Goal: Check status: Check status

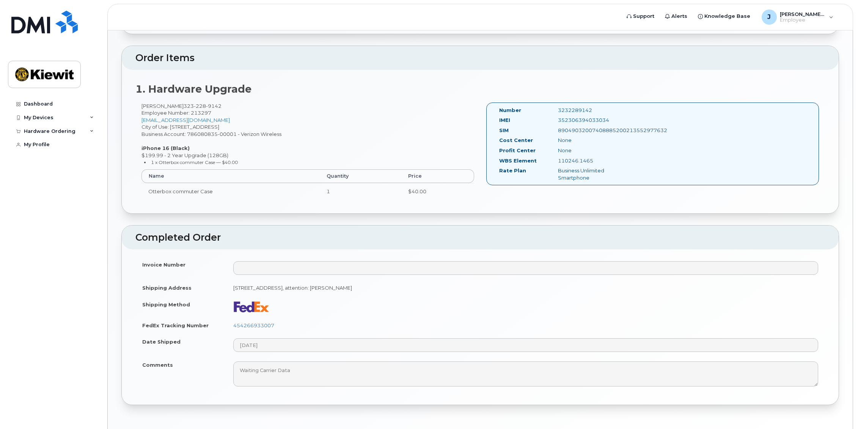
scroll to position [200, 0]
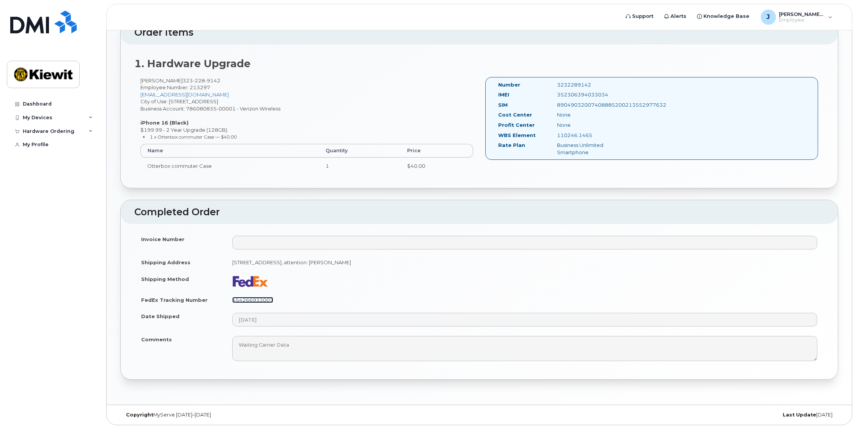
click at [265, 298] on link "454266933007" at bounding box center [252, 300] width 41 height 6
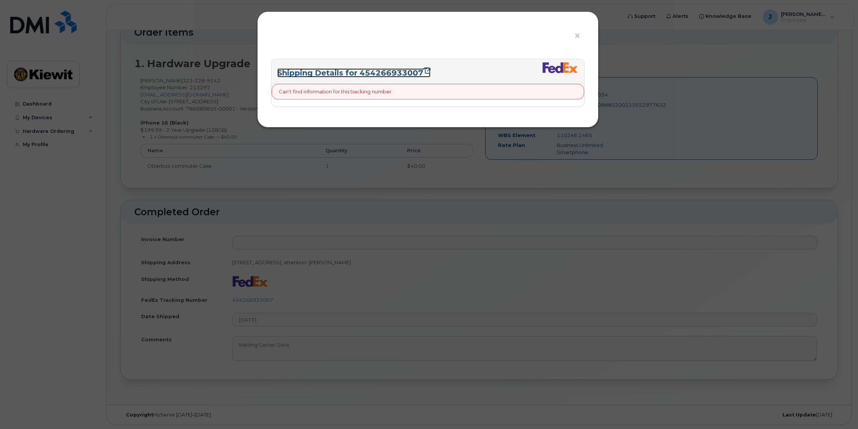
click at [387, 72] on link "Shipping Details for 454266933007" at bounding box center [353, 72] width 153 height 9
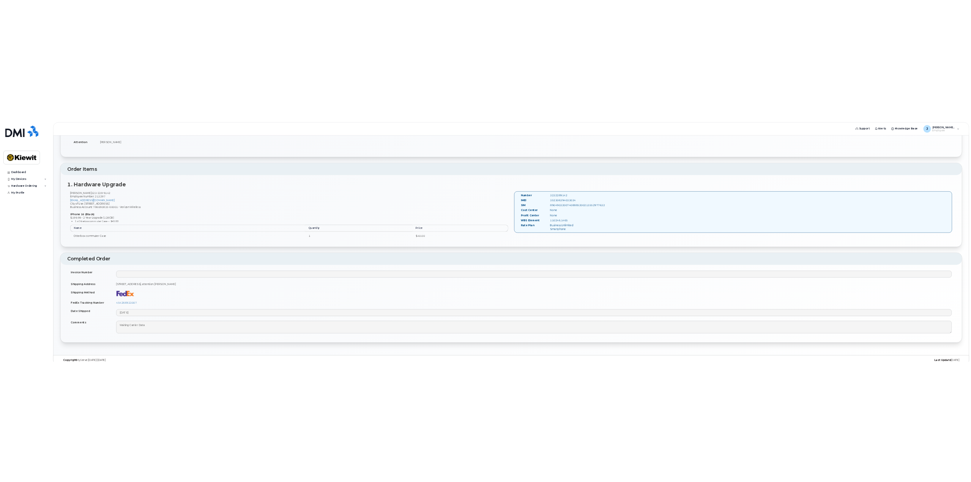
scroll to position [146, 0]
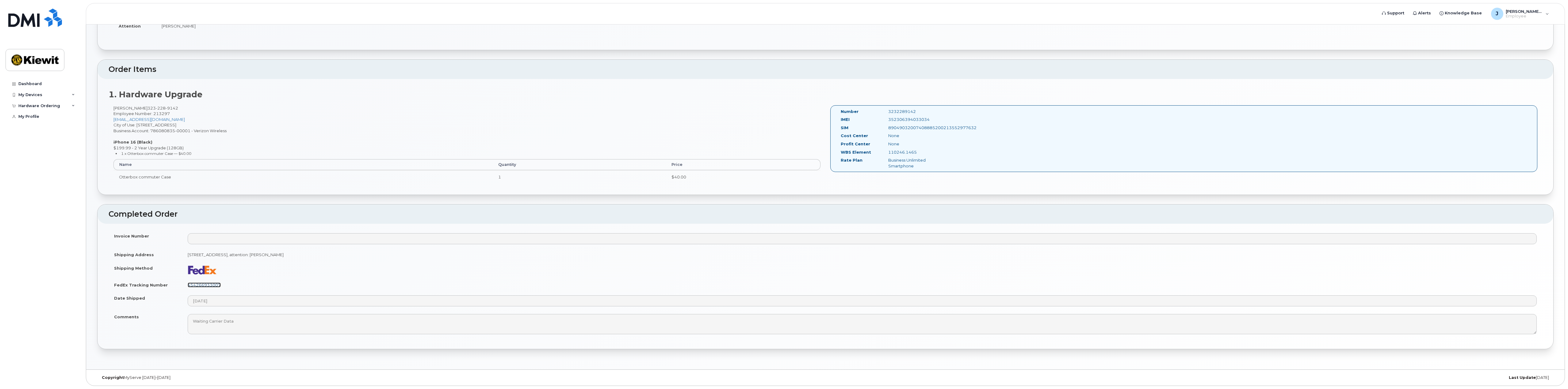
click at [205, 283] on link "454266933007" at bounding box center [204, 285] width 33 height 5
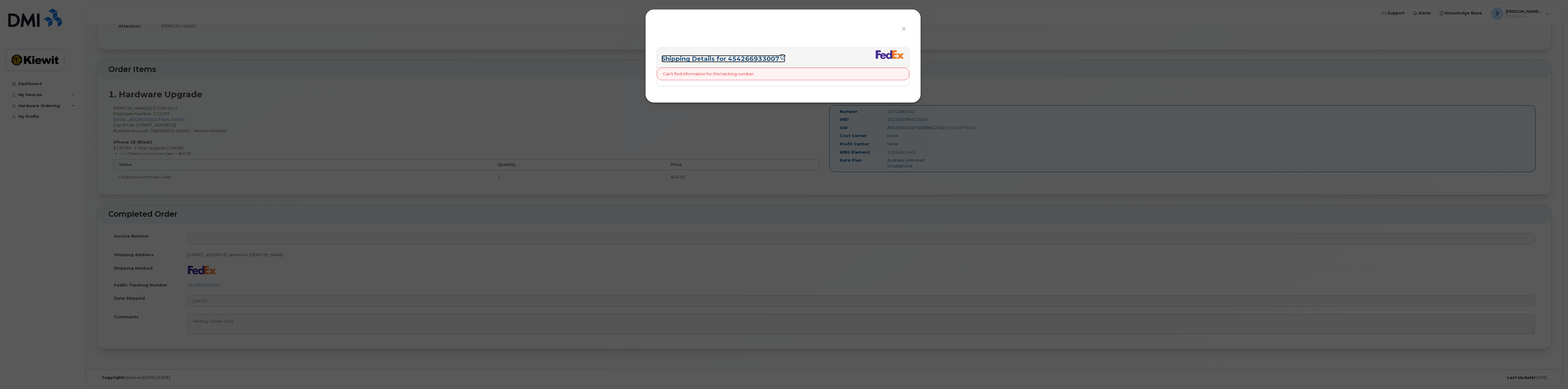
click at [767, 61] on link "Shipping Details for 454266933007" at bounding box center [723, 58] width 123 height 7
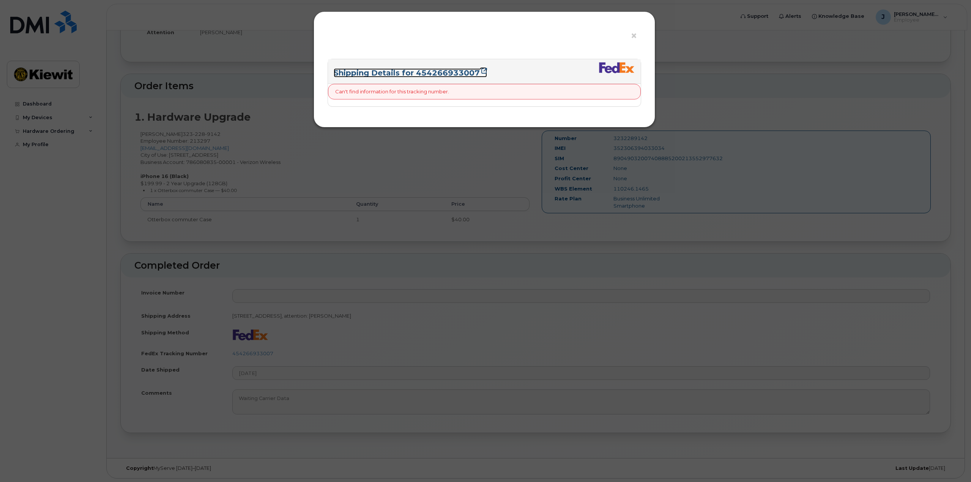
click at [432, 72] on link "Shipping Details for 454266933007" at bounding box center [410, 72] width 153 height 9
